Goal: Information Seeking & Learning: Learn about a topic

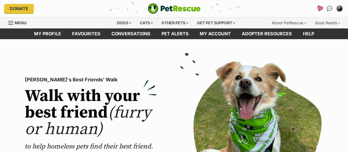
click at [317, 9] on icon "Favourites" at bounding box center [319, 8] width 7 height 7
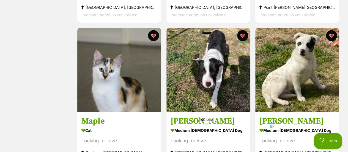
click at [207, 118] on span "Close" at bounding box center [206, 119] width 15 height 6
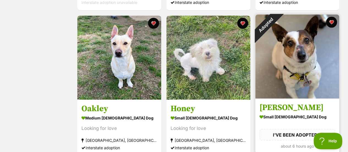
scroll to position [387, 0]
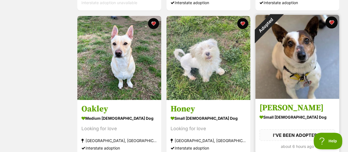
click at [329, 23] on button "favourite" at bounding box center [332, 22] width 12 height 12
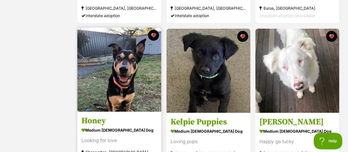
scroll to position [810, 0]
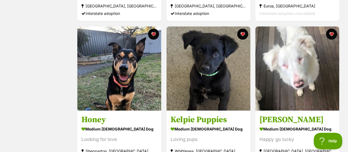
drag, startPoint x: 200, startPoint y: 51, endPoint x: 18, endPoint y: 65, distance: 183.1
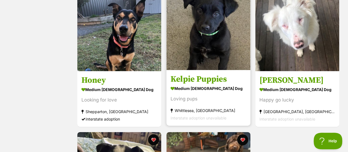
scroll to position [850, 0]
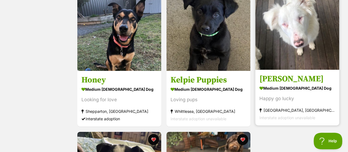
click at [282, 33] on img at bounding box center [298, 28] width 84 height 84
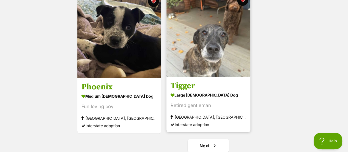
scroll to position [988, 0]
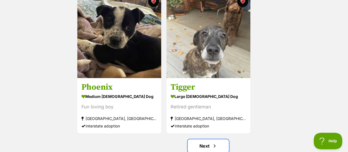
click at [204, 141] on link "Next" at bounding box center [208, 145] width 41 height 13
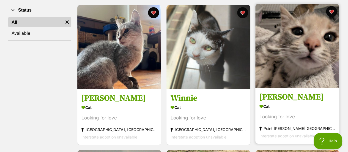
scroll to position [0, 0]
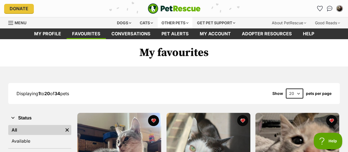
click at [169, 22] on div "Other pets" at bounding box center [175, 22] width 35 height 11
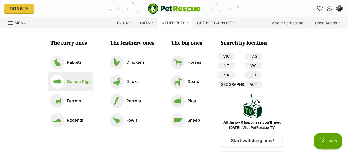
click at [73, 83] on p "Guinea Pigs" at bounding box center [79, 81] width 24 height 6
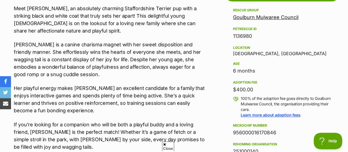
scroll to position [325, 0]
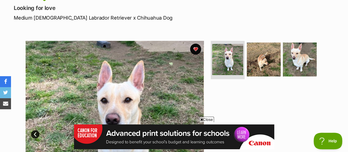
scroll to position [79, 0]
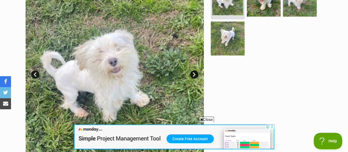
scroll to position [133, 0]
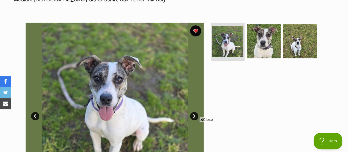
scroll to position [104, 0]
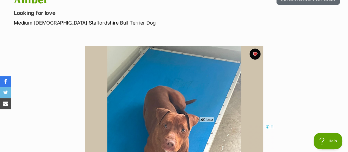
scroll to position [48, 0]
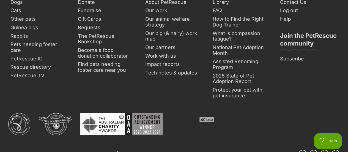
scroll to position [1096, 0]
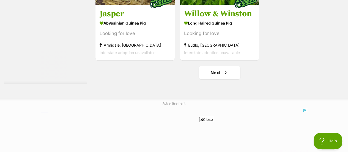
scroll to position [1271, 0]
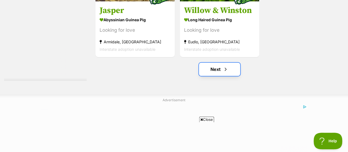
click at [216, 70] on link "Next" at bounding box center [219, 69] width 41 height 13
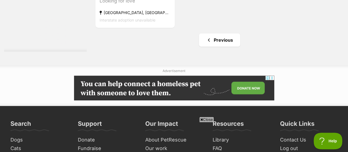
scroll to position [1166, 0]
